Goal: Information Seeking & Learning: Learn about a topic

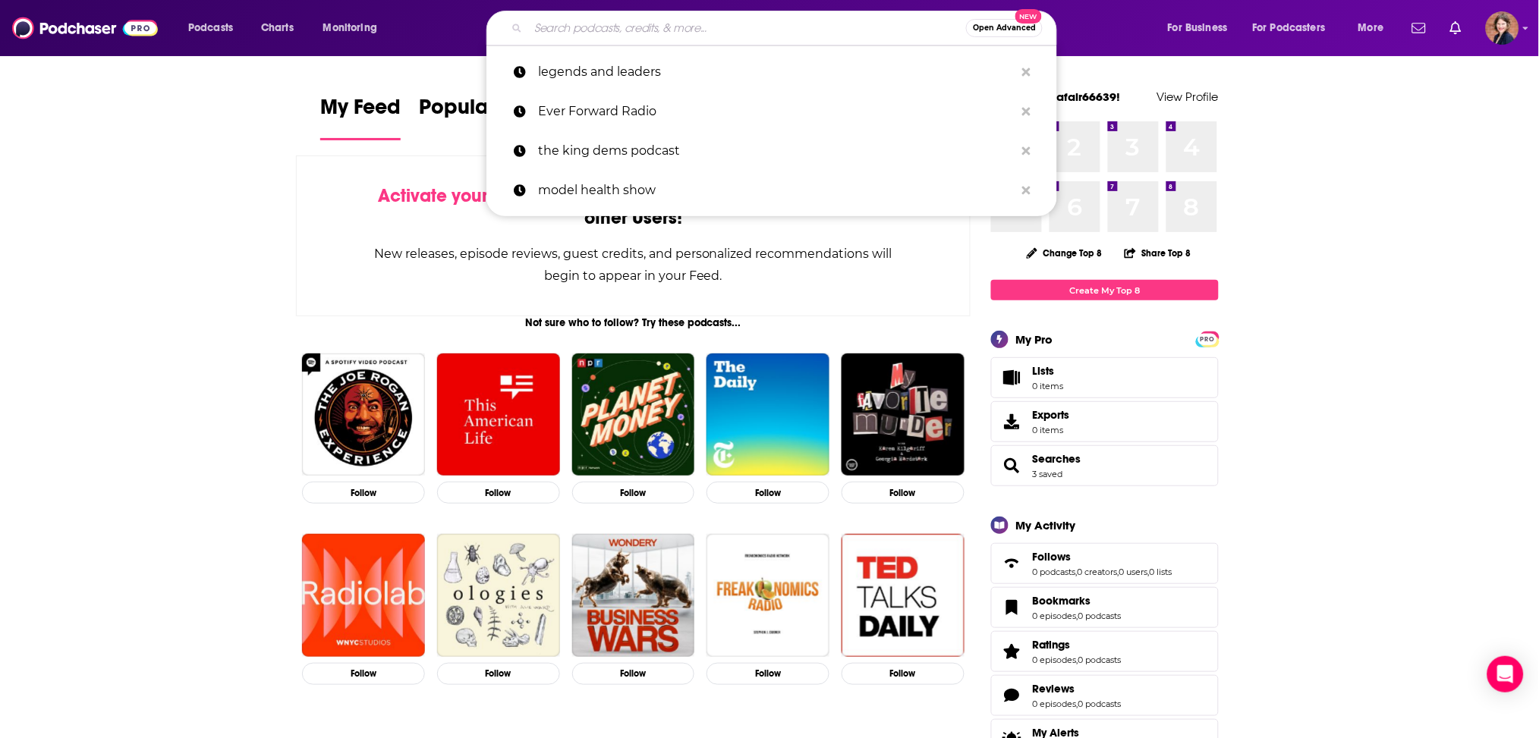
click at [595, 32] on input "Search podcasts, credits, & more..." at bounding box center [747, 28] width 438 height 24
paste input "Causes or Cures"
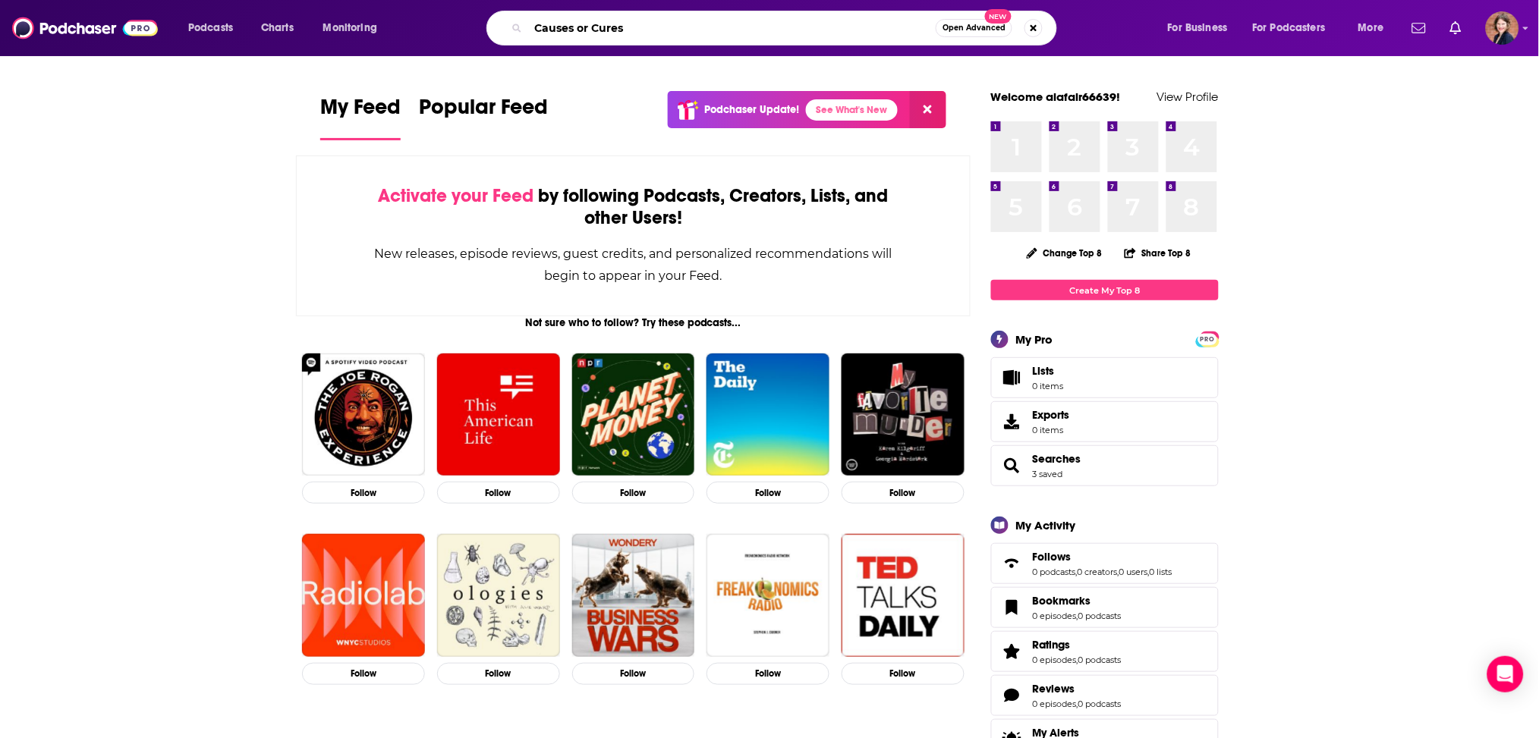
type input "Causes or Cures"
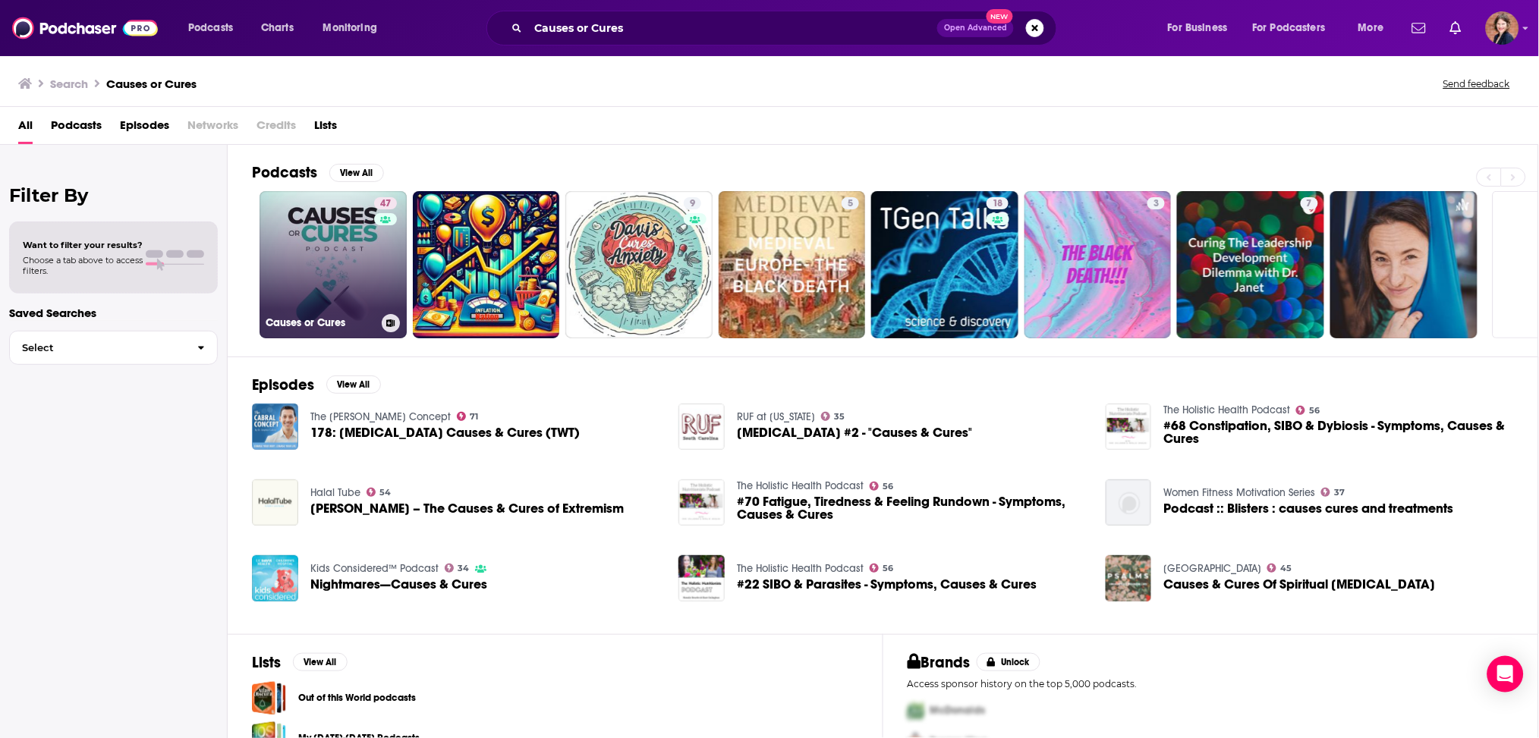
click at [328, 254] on link "47 Causes or Cures" at bounding box center [333, 264] width 147 height 147
